Goal: Navigation & Orientation: Find specific page/section

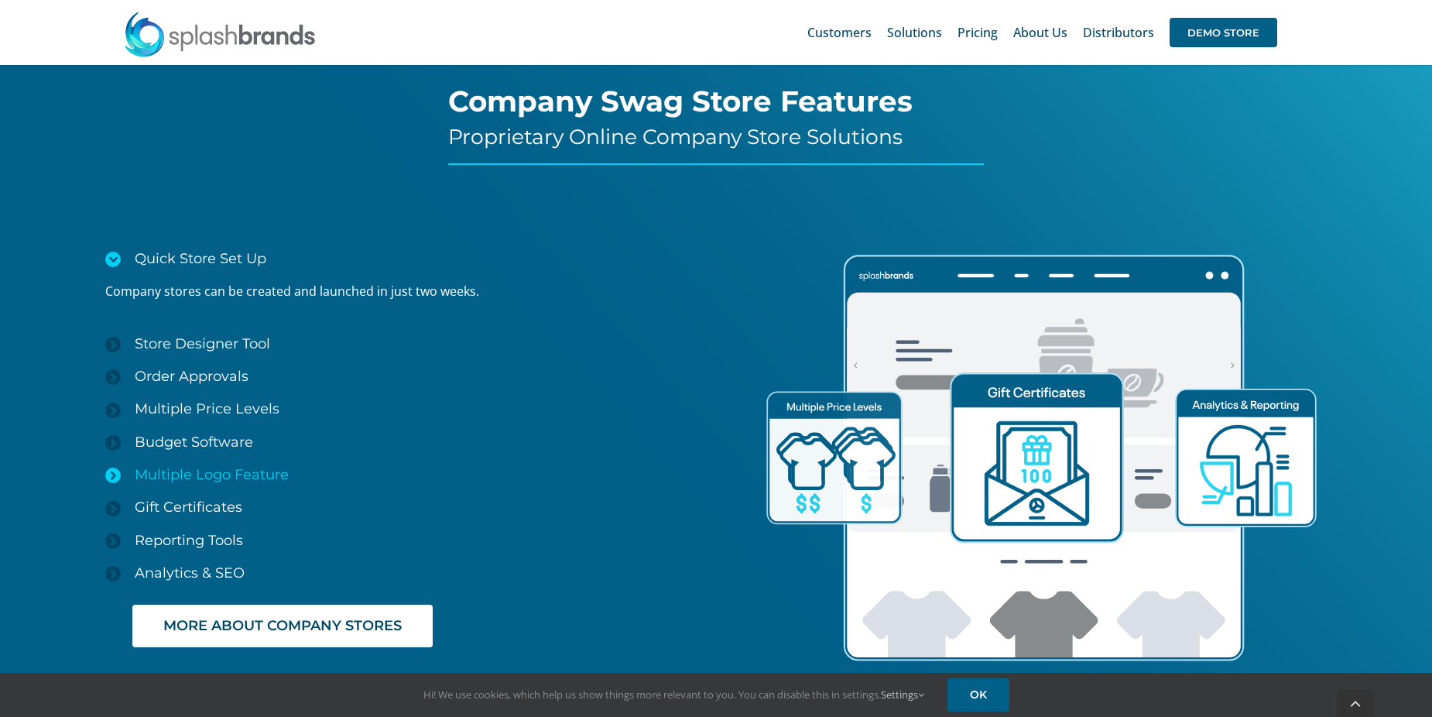
scroll to position [2244, 0]
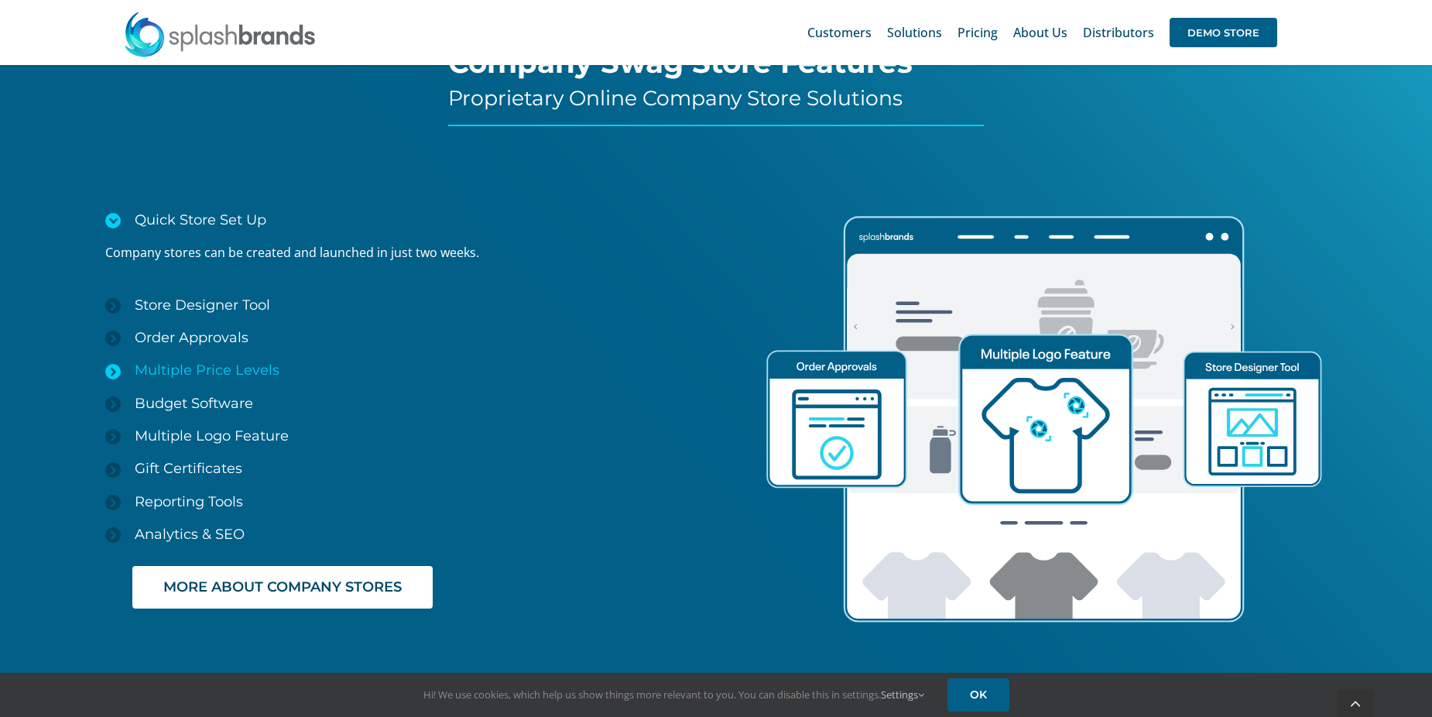
click at [235, 368] on span "Multiple Price Levels" at bounding box center [207, 369] width 145 height 17
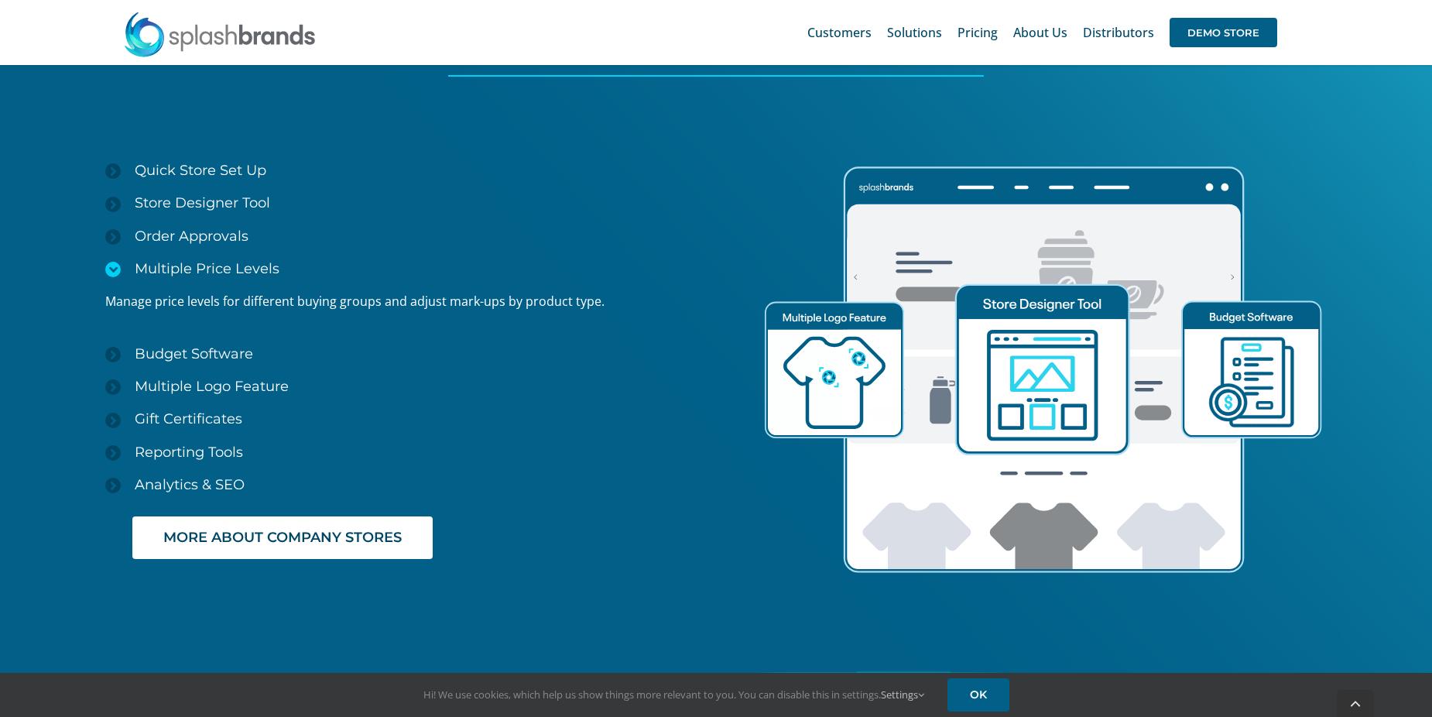
scroll to position [2321, 0]
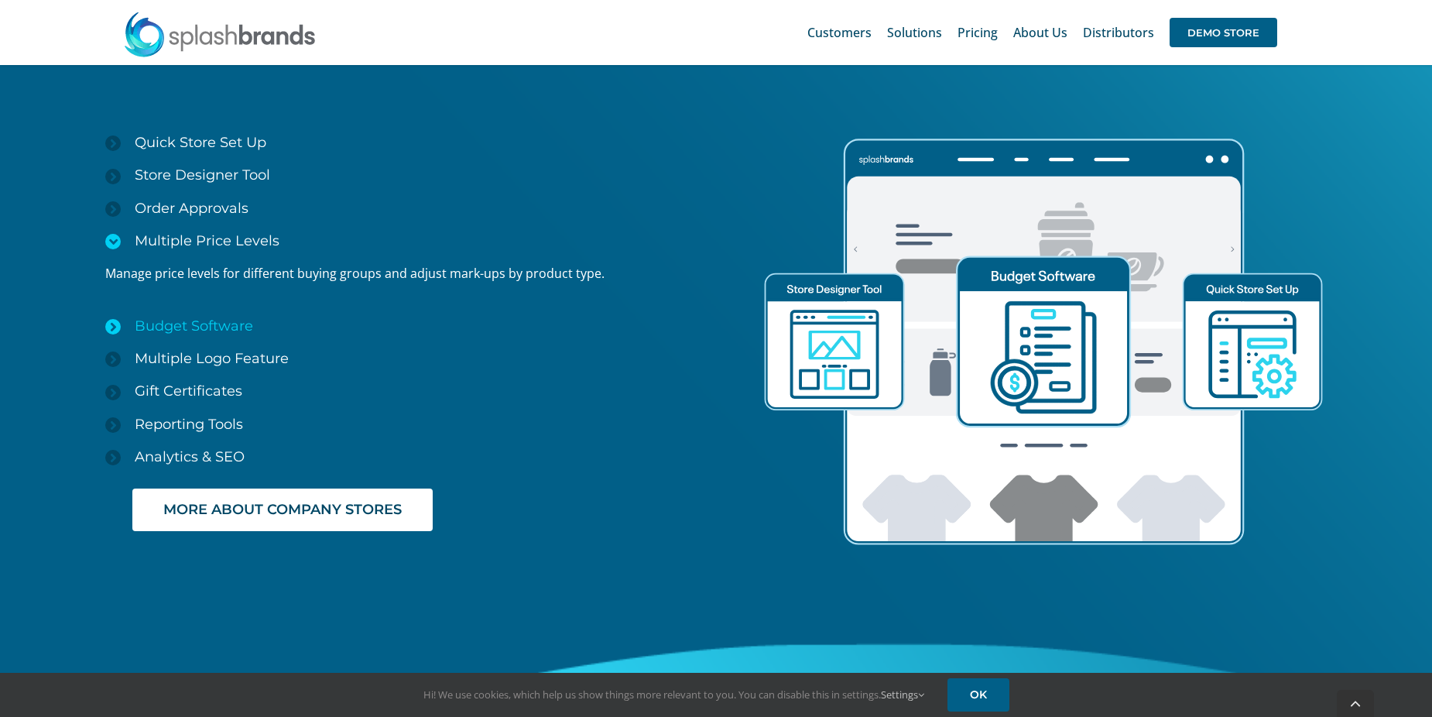
click at [196, 331] on span "Budget Software" at bounding box center [194, 325] width 118 height 17
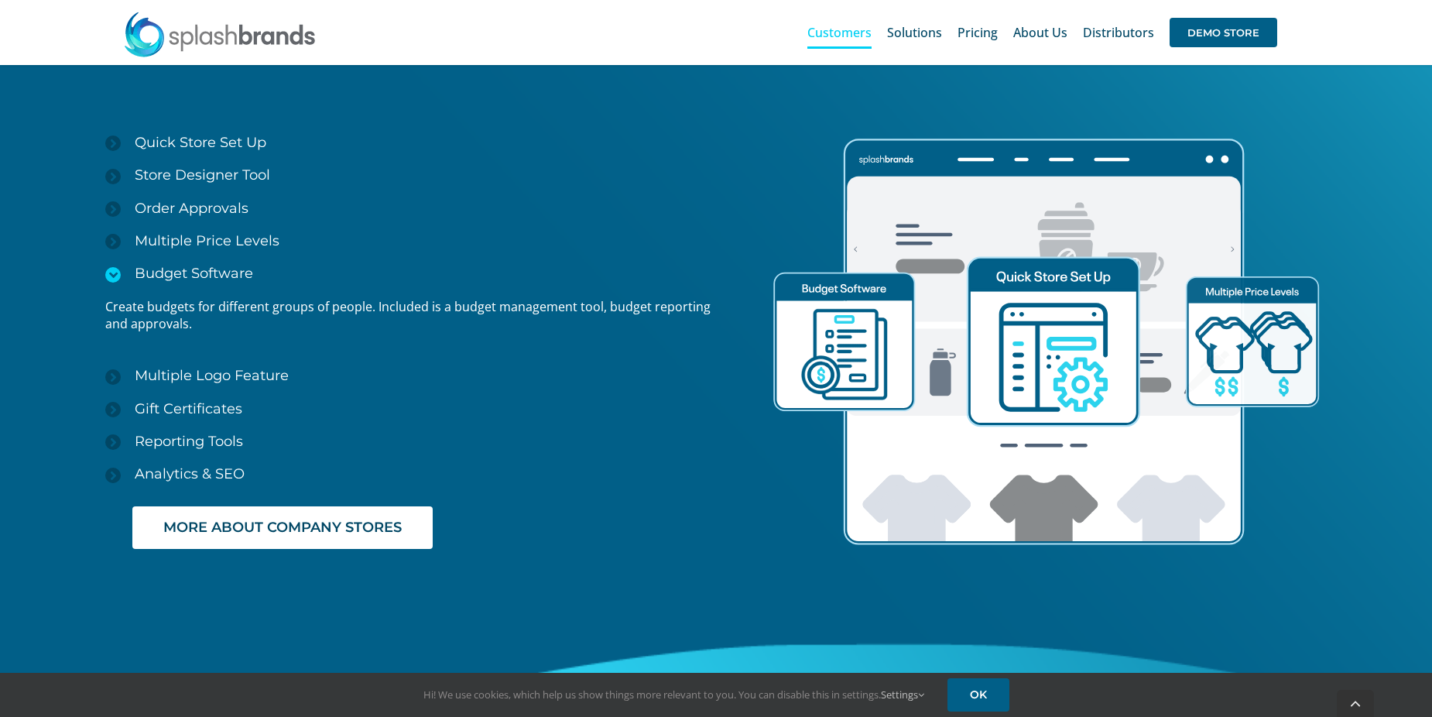
click at [841, 33] on span "Customers" at bounding box center [839, 32] width 64 height 12
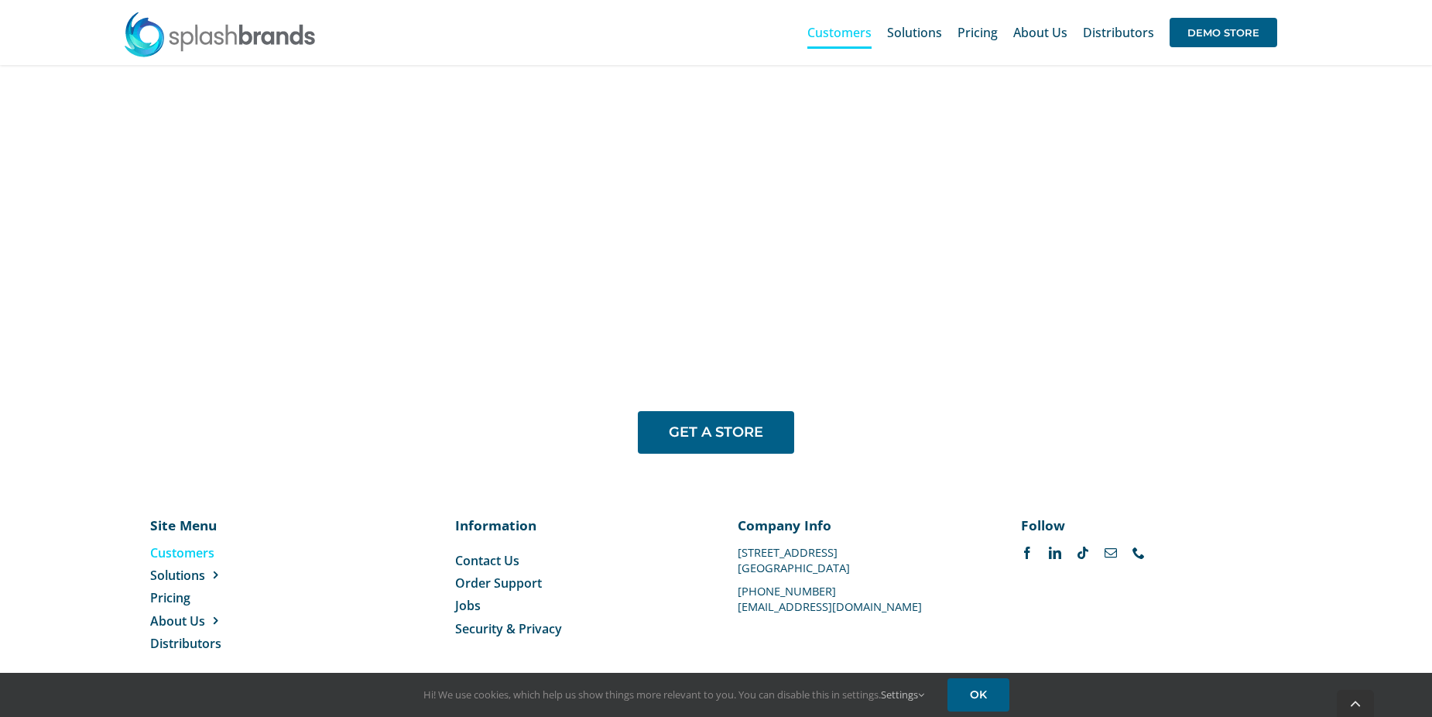
scroll to position [1256, 0]
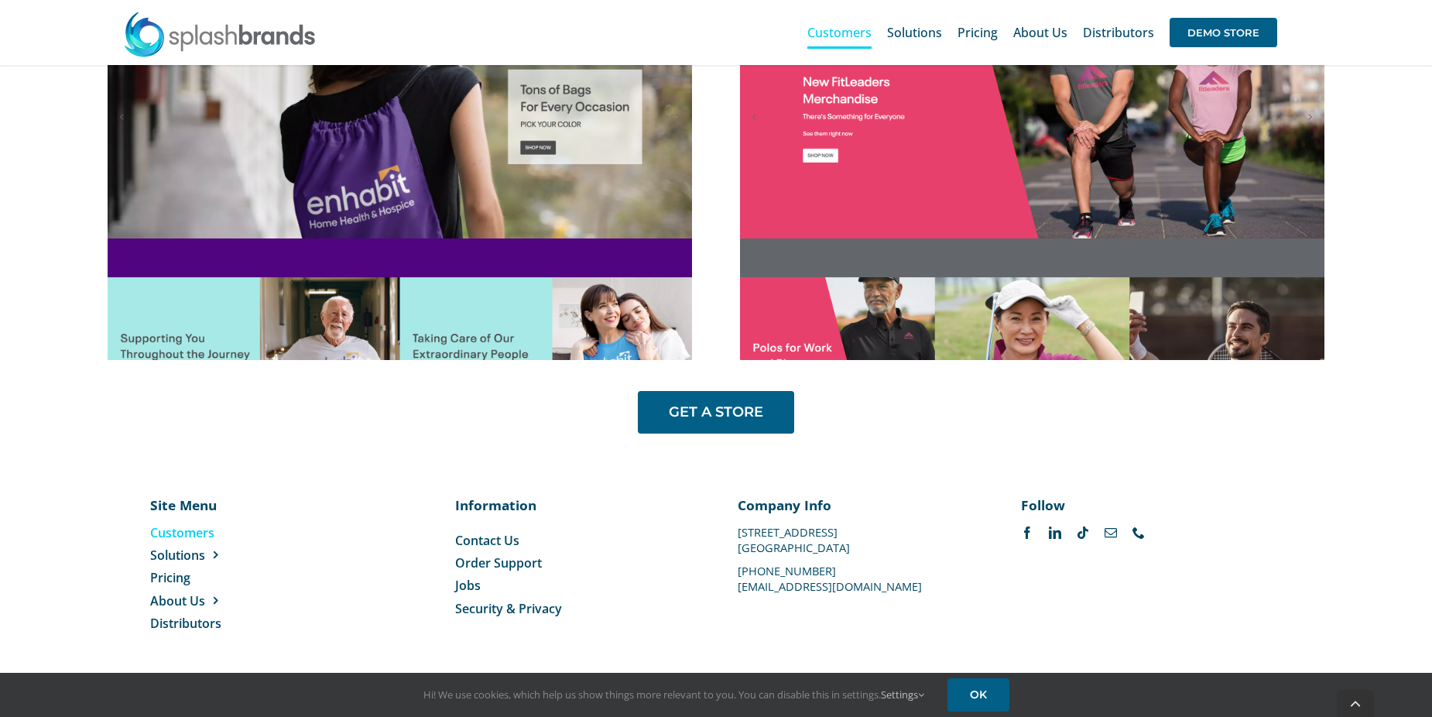
click at [163, 612] on ul "Customers Solutions Stores New Hire Kits Manufacturing Store Marketing Analytic…" at bounding box center [226, 578] width 152 height 108
click at [165, 625] on span "Distributors" at bounding box center [185, 622] width 71 height 17
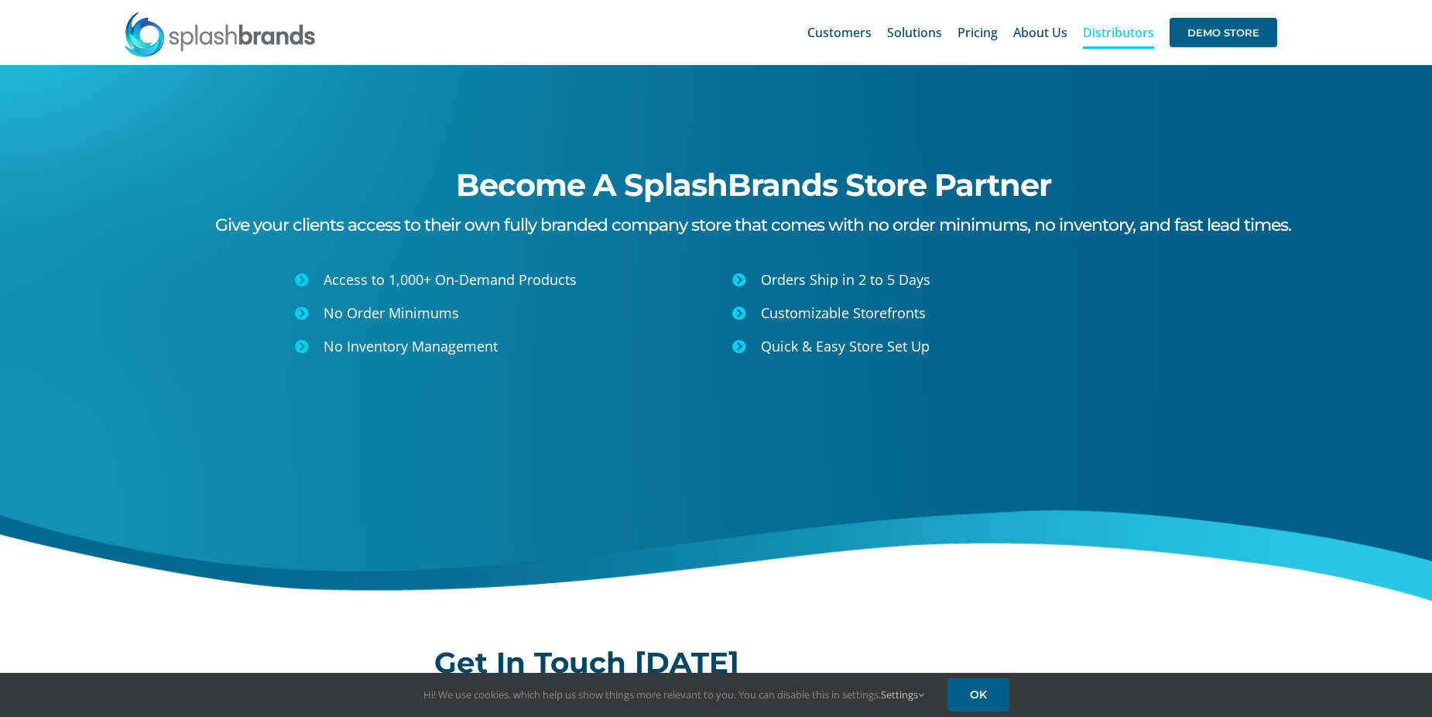
click at [300, 274] on icon at bounding box center [302, 279] width 14 height 14
click at [309, 278] on icon at bounding box center [302, 279] width 14 height 14
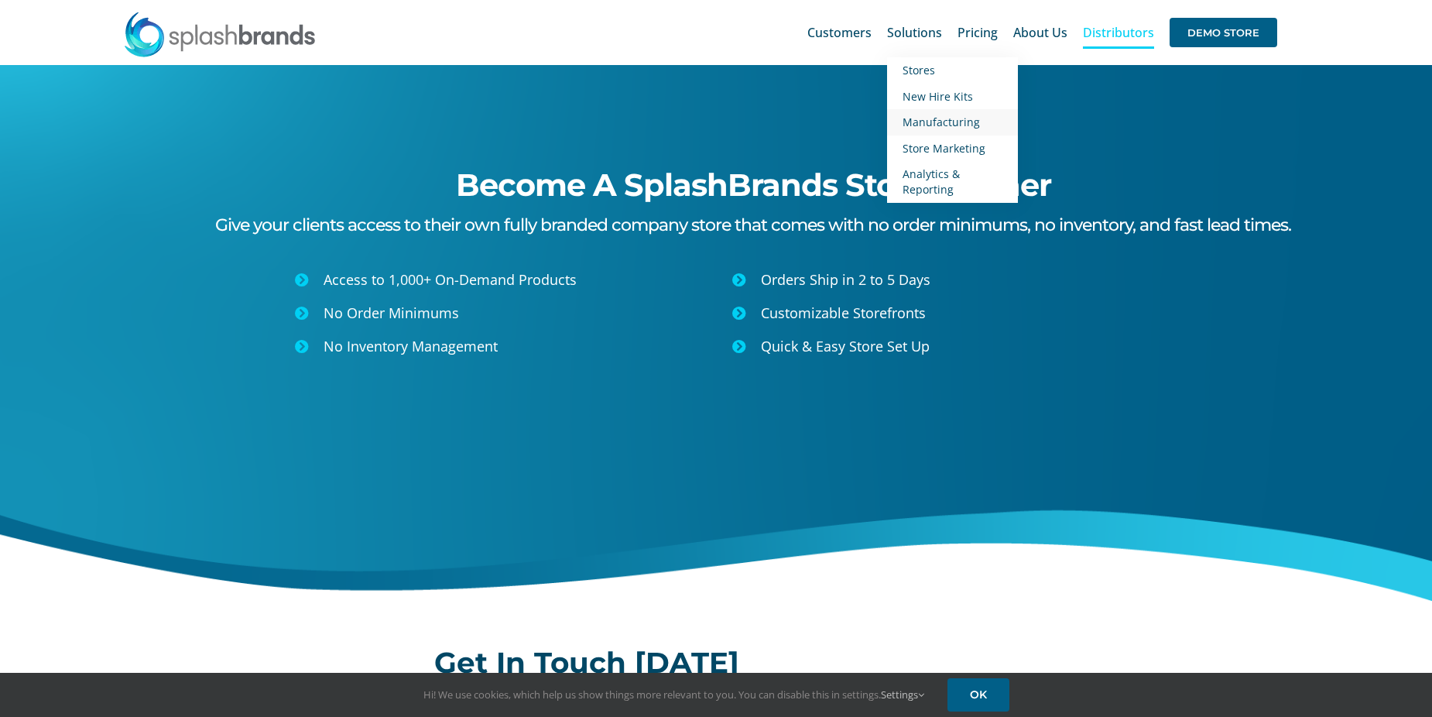
click at [933, 122] on span "Manufacturing" at bounding box center [940, 122] width 77 height 15
